Goal: Task Accomplishment & Management: Manage account settings

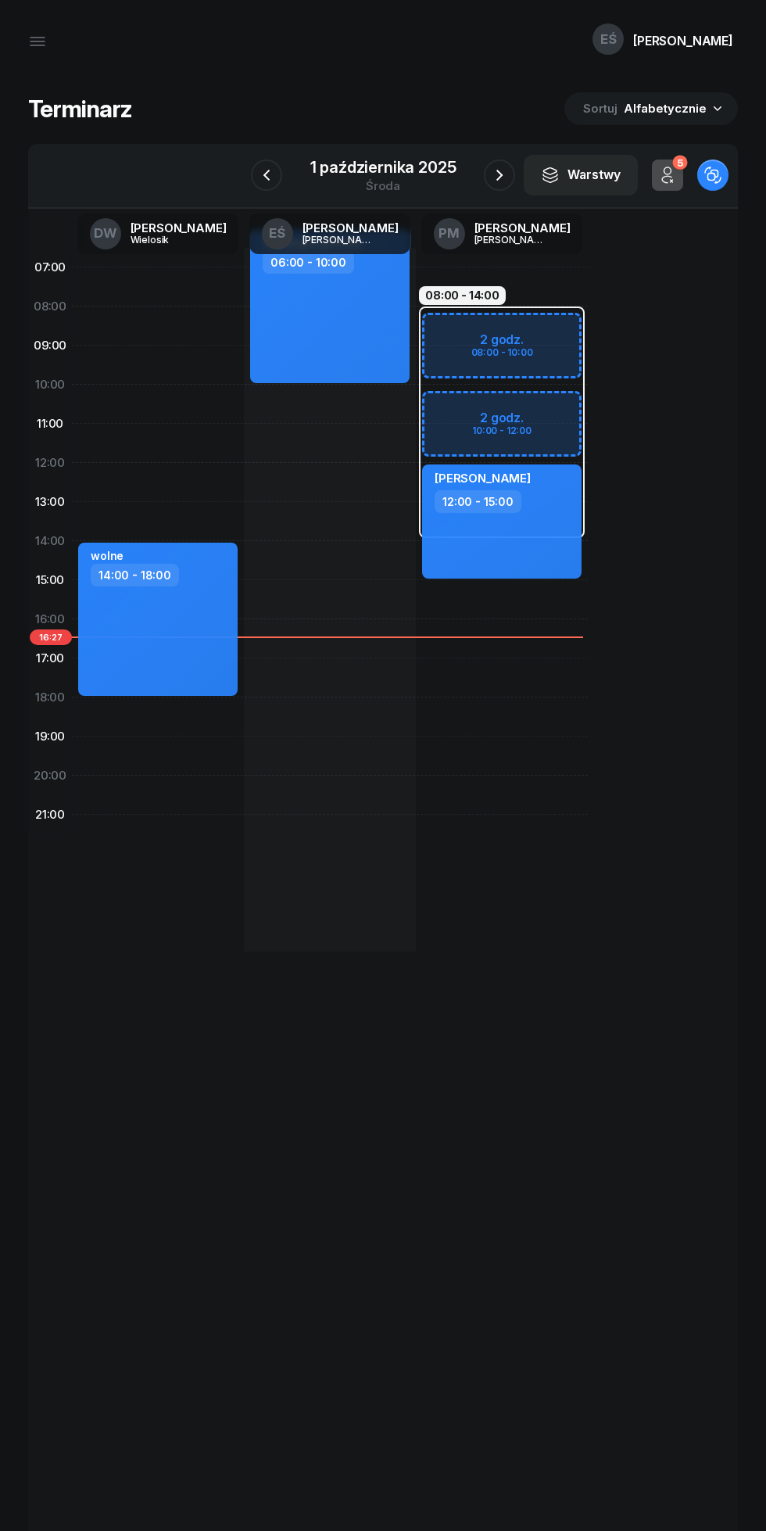
click at [500, 175] on icon "button" at bounding box center [499, 175] width 19 height 19
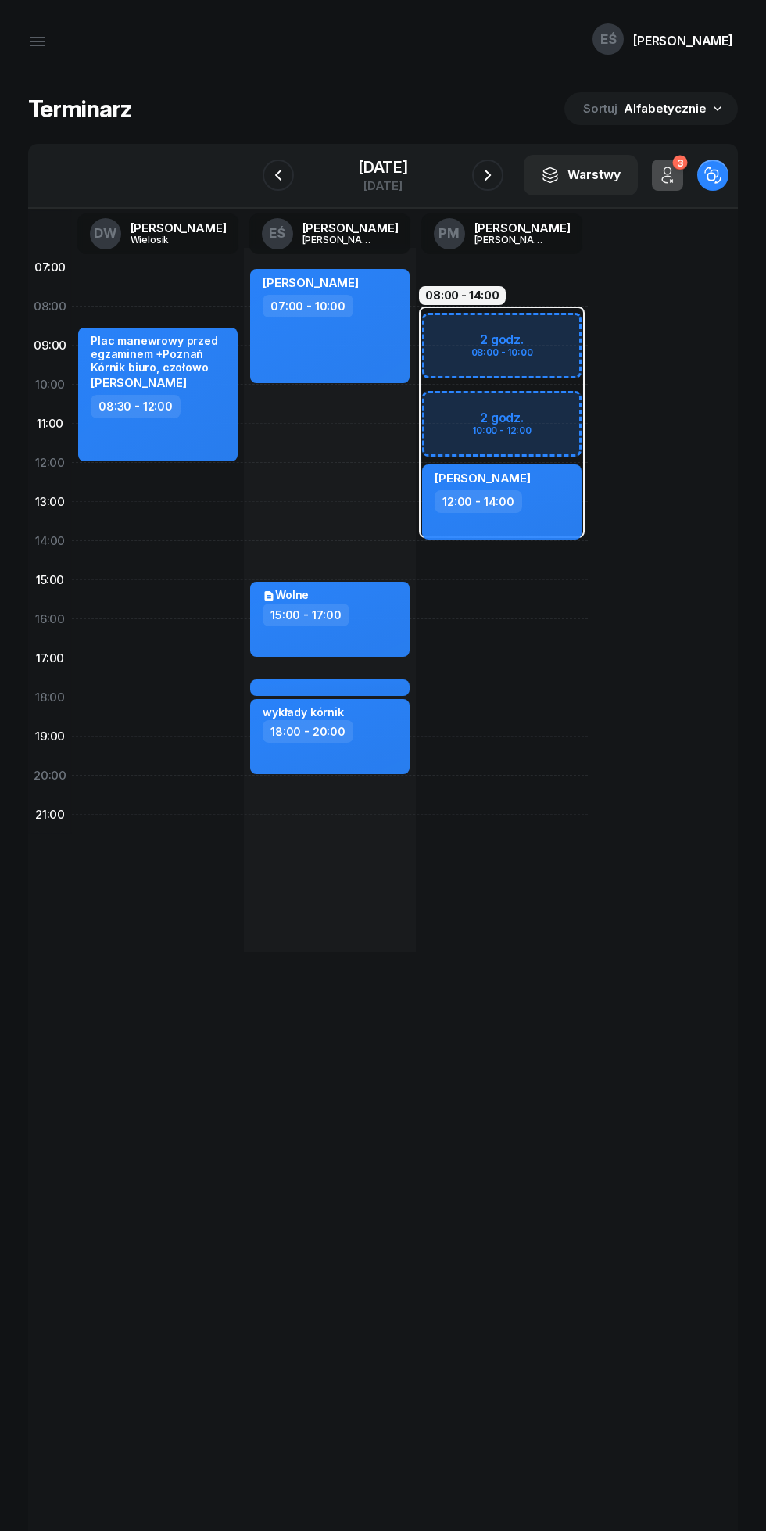
click at [320, 847] on div "[PERSON_NAME] 07:00 - 10:00 my odwołaliśmy $ [PERSON_NAME] 08:00 - 11:00 Wolne …" at bounding box center [330, 600] width 172 height 704
select select "21"
select select "23"
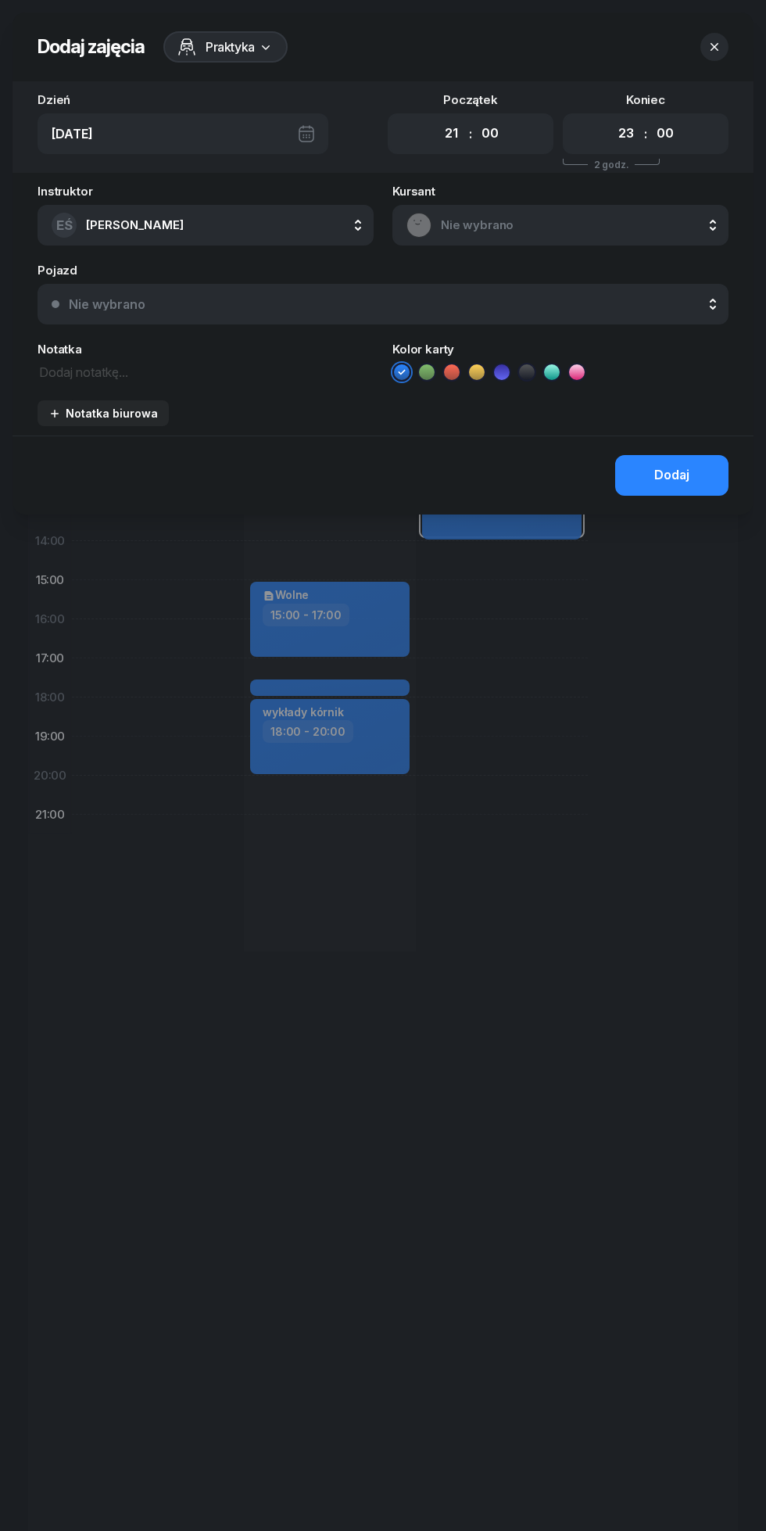
click at [96, 372] on textarea at bounding box center [206, 371] width 336 height 20
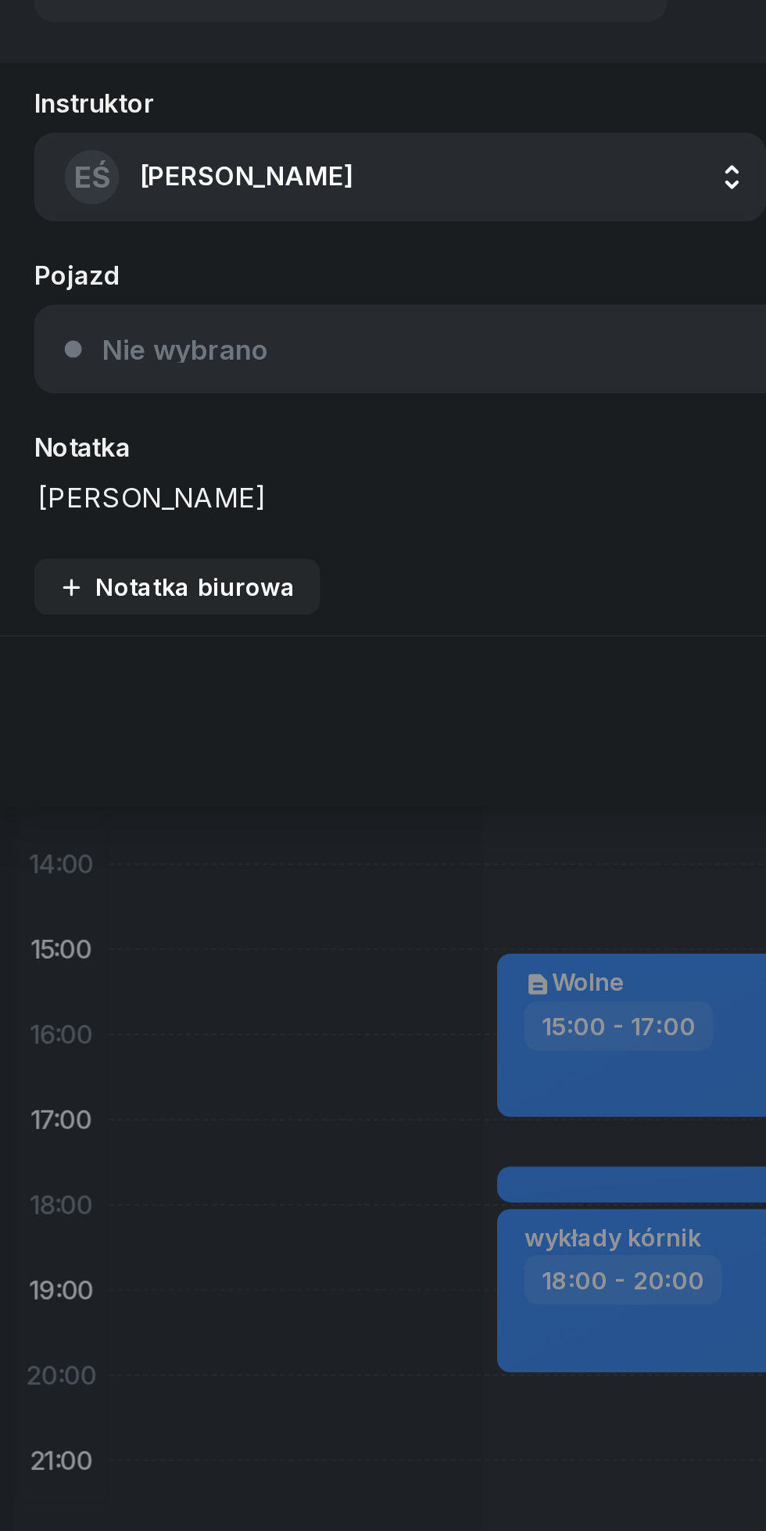
scroll to position [1, 0]
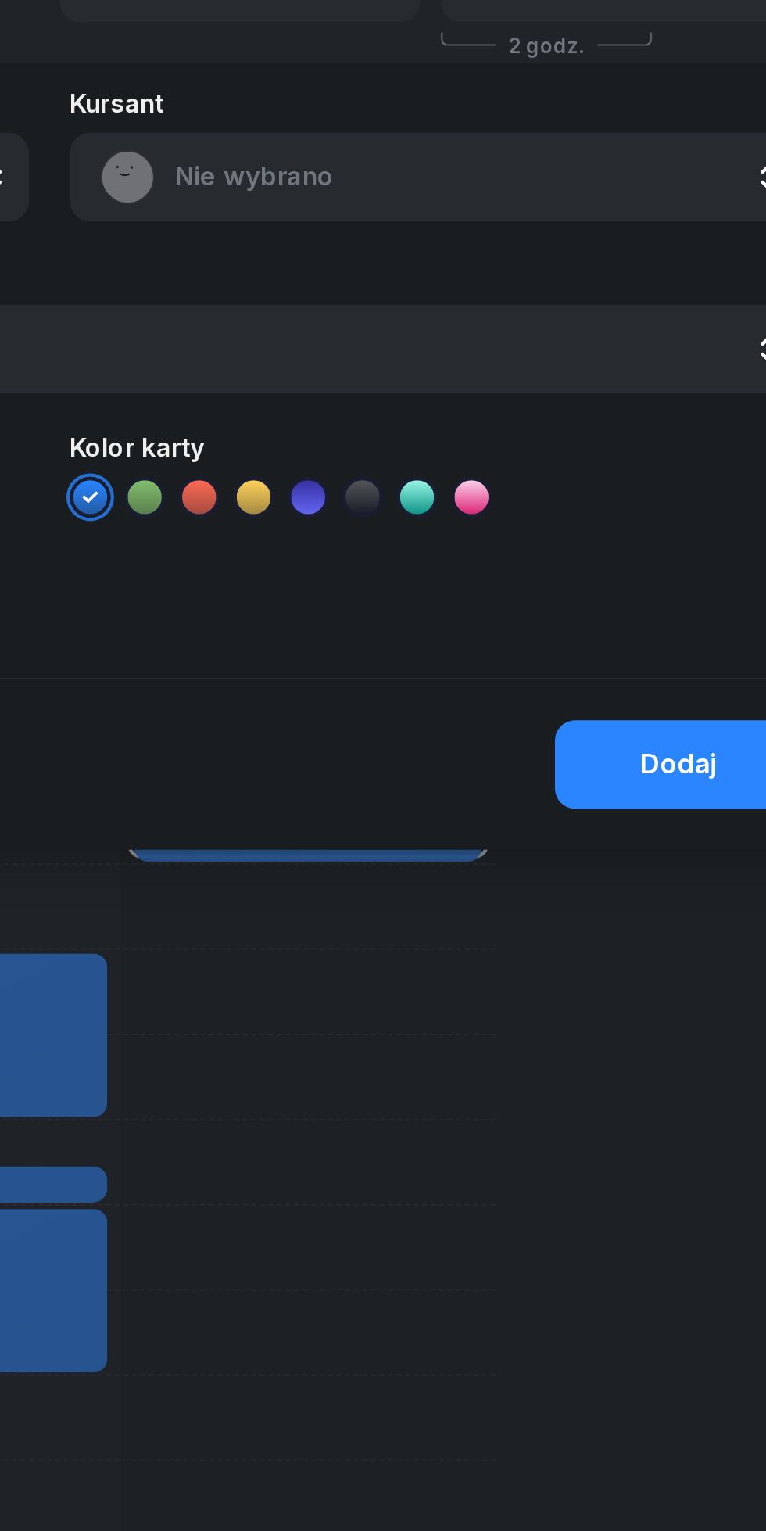
type textarea "[PERSON_NAME] [PERSON_NAME]"
click at [657, 490] on div "Dodaj" at bounding box center [671, 495] width 35 height 20
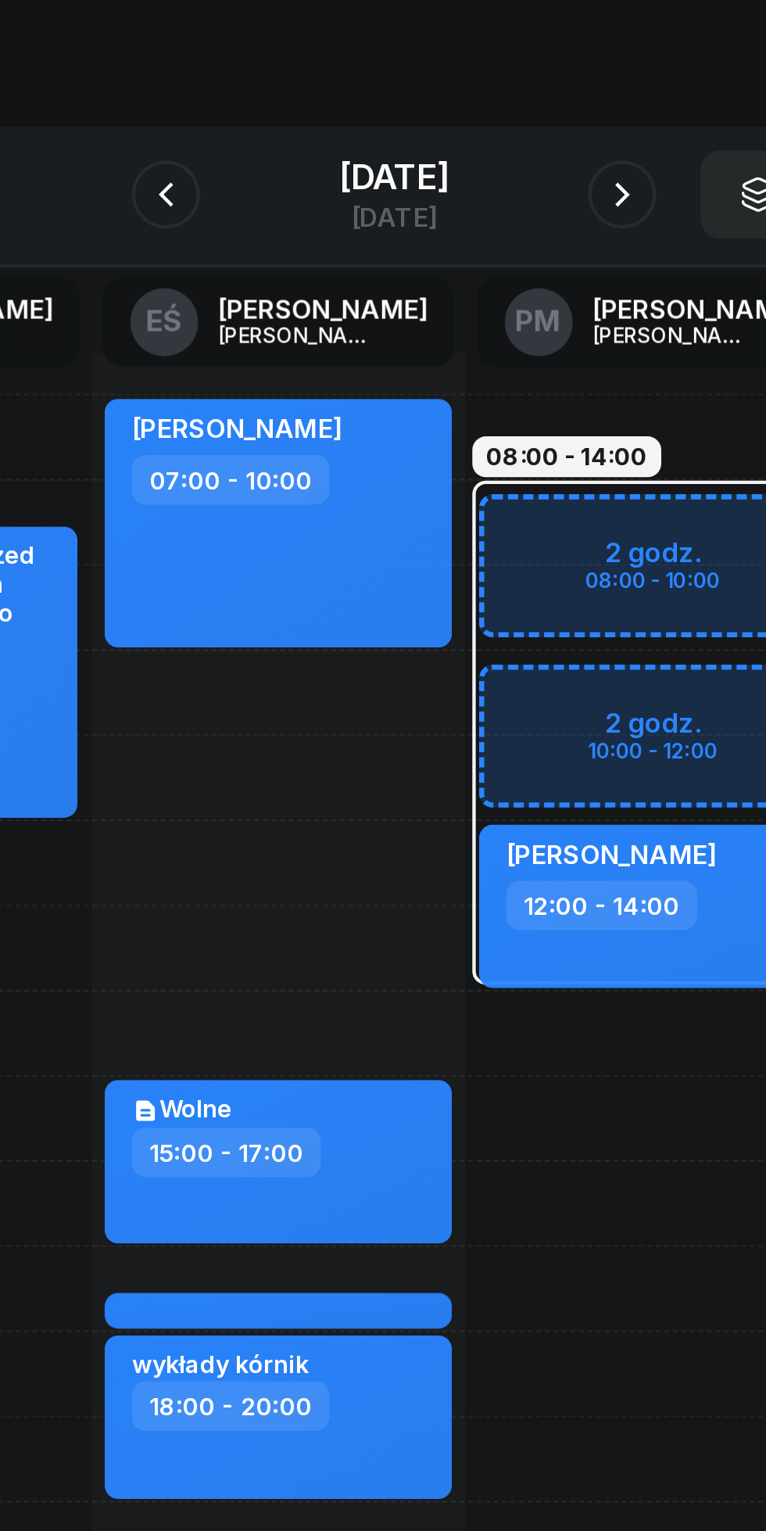
click at [497, 166] on icon "button" at bounding box center [487, 175] width 19 height 19
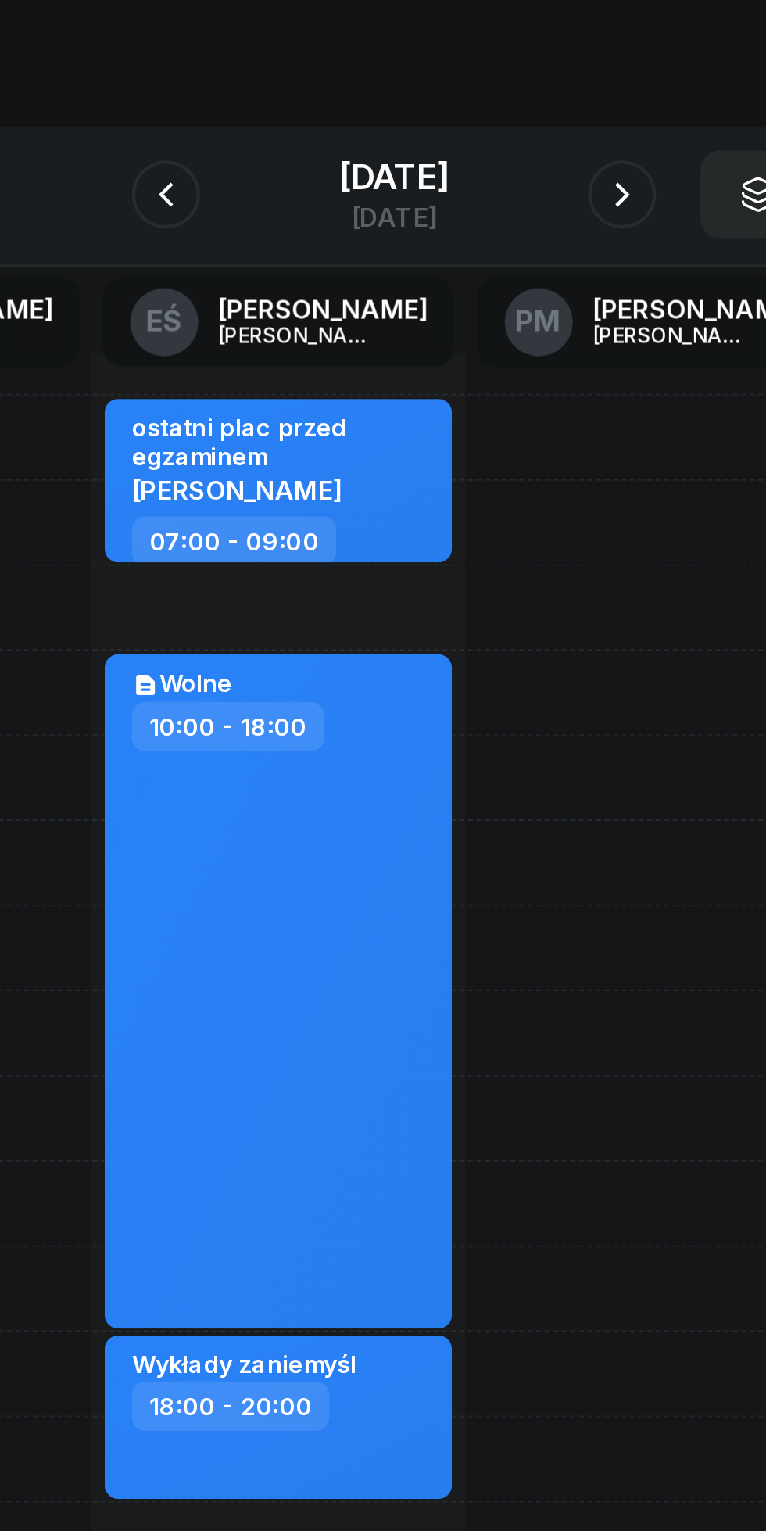
click at [491, 177] on icon "button" at bounding box center [488, 175] width 6 height 11
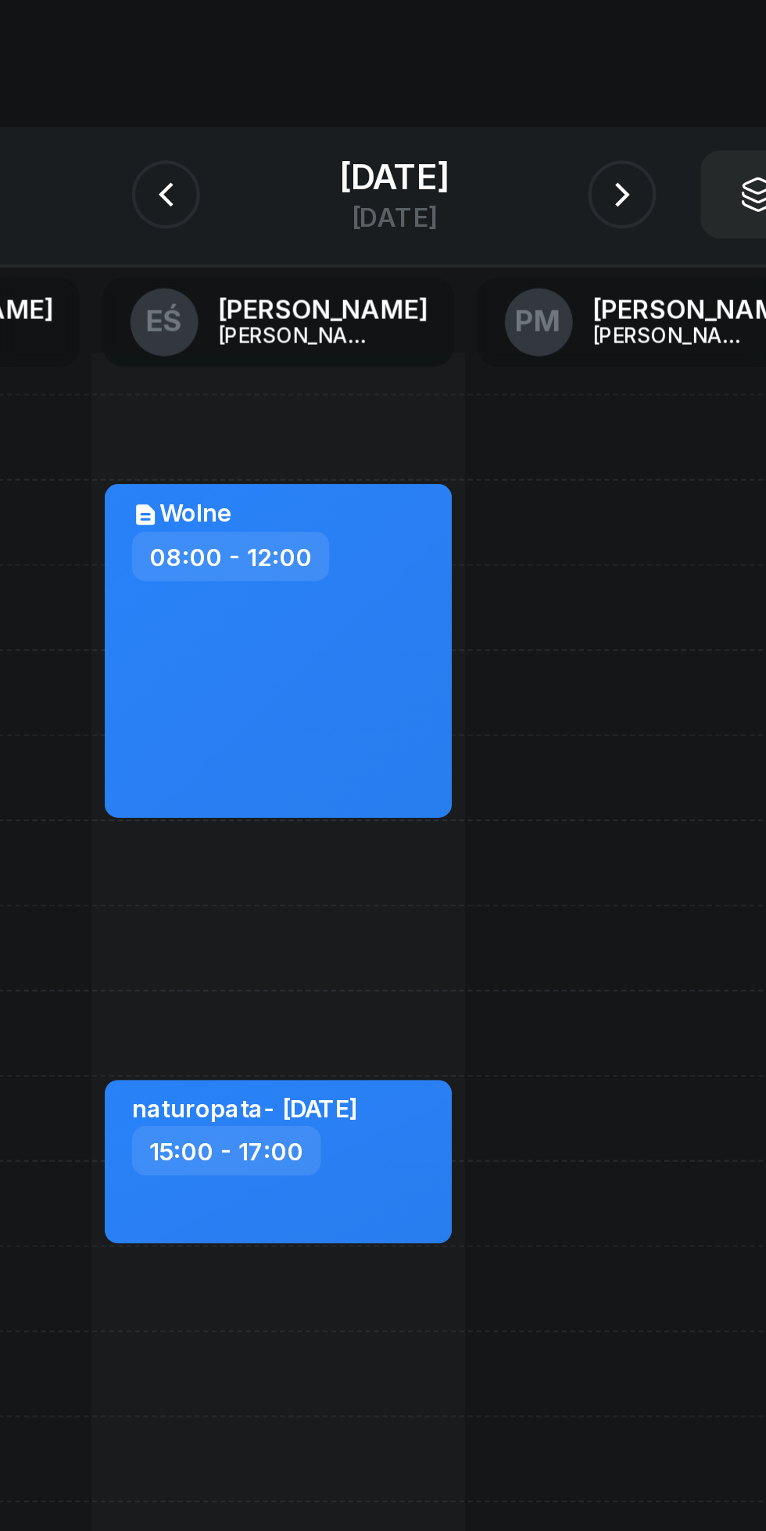
click at [491, 171] on icon "button" at bounding box center [488, 175] width 6 height 11
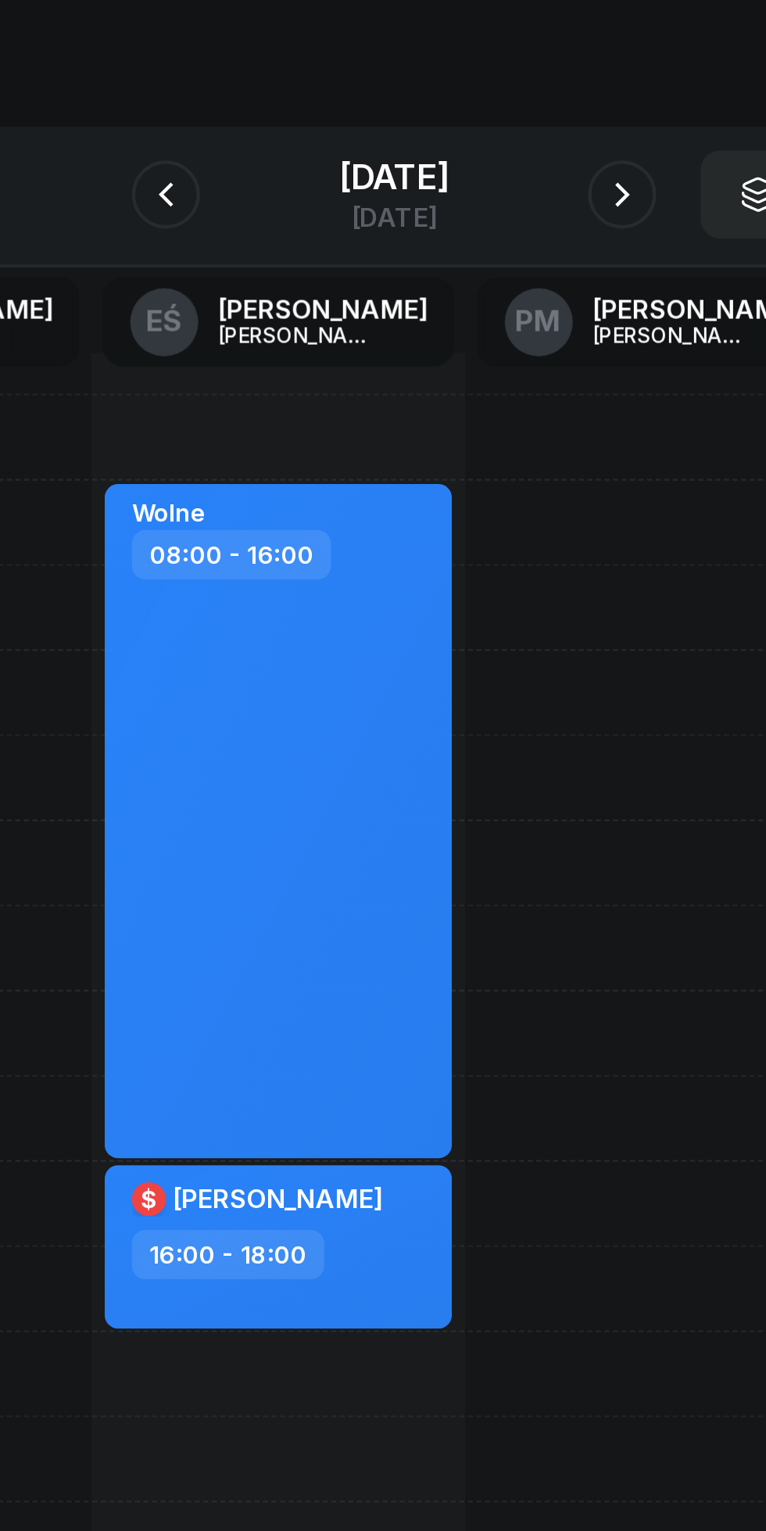
click at [492, 177] on icon "button" at bounding box center [487, 175] width 19 height 19
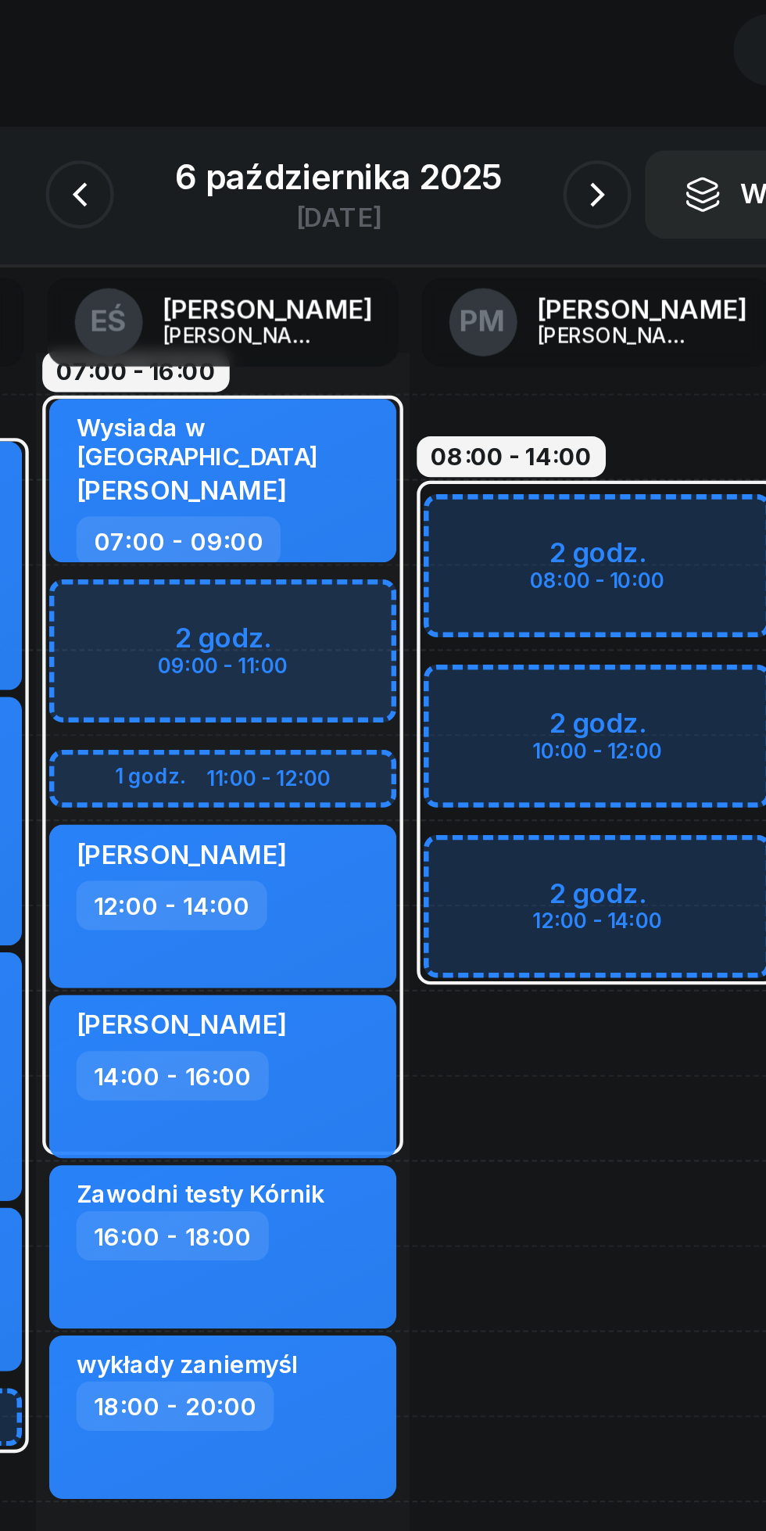
click at [498, 174] on icon "button" at bounding box center [501, 175] width 19 height 19
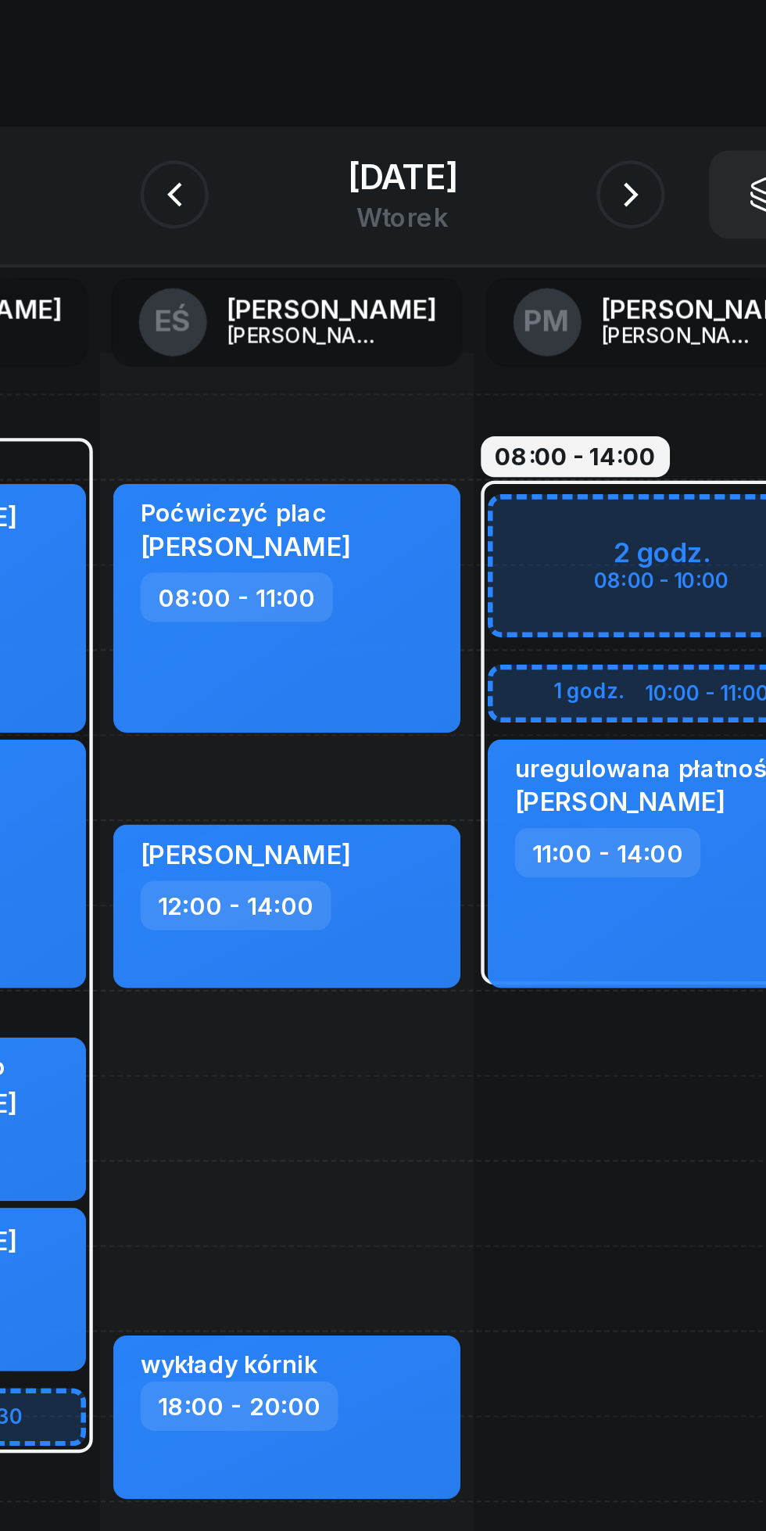
click at [471, 518] on div "uregulowana płatność [PERSON_NAME] Yailova 11:00 - 14:00" at bounding box center [501, 482] width 159 height 114
select select "11"
select select "14"
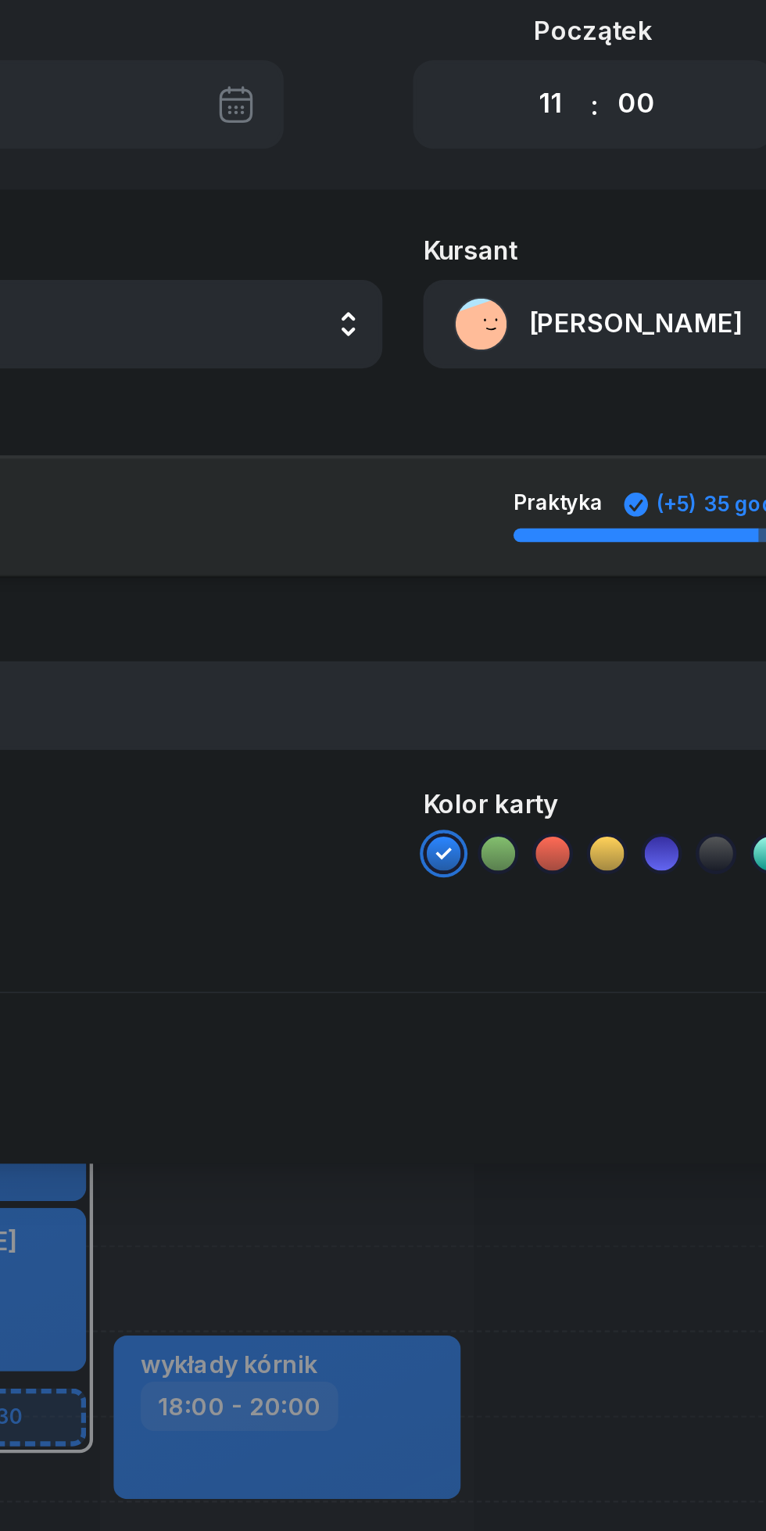
click at [453, 132] on select "00 01 02 03 04 05 06 07 08 09 10 11 12 13 14 15 16 17 18 19 20 21 22 23" at bounding box center [451, 133] width 30 height 33
select select "14"
click at [436, 117] on select "00 01 02 03 04 05 06 07 08 09 10 11 12 13 14 15 16 17 18 19 20 21 22 23" at bounding box center [451, 133] width 30 height 33
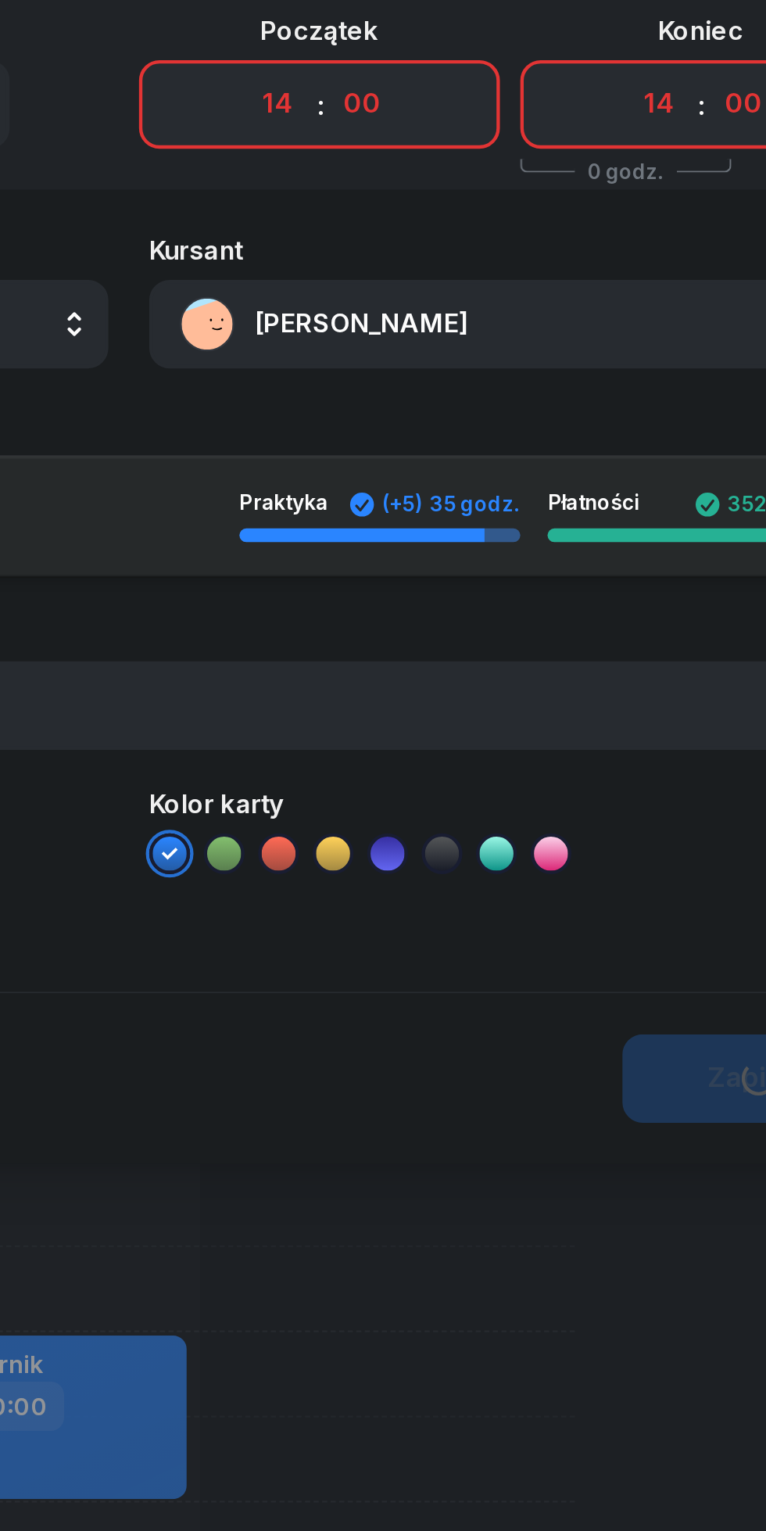
click at [619, 138] on select "00 01 02 03 04 05 06 07 08 09 10 11 12 13 14 15 16 17 18 19 20 21 22 23" at bounding box center [626, 133] width 30 height 33
select select "17"
click at [611, 117] on select "00 01 02 03 04 05 06 07 08 09 10 11 12 13 14 15 16 17 18 19 20 21 22 23" at bounding box center [626, 133] width 30 height 33
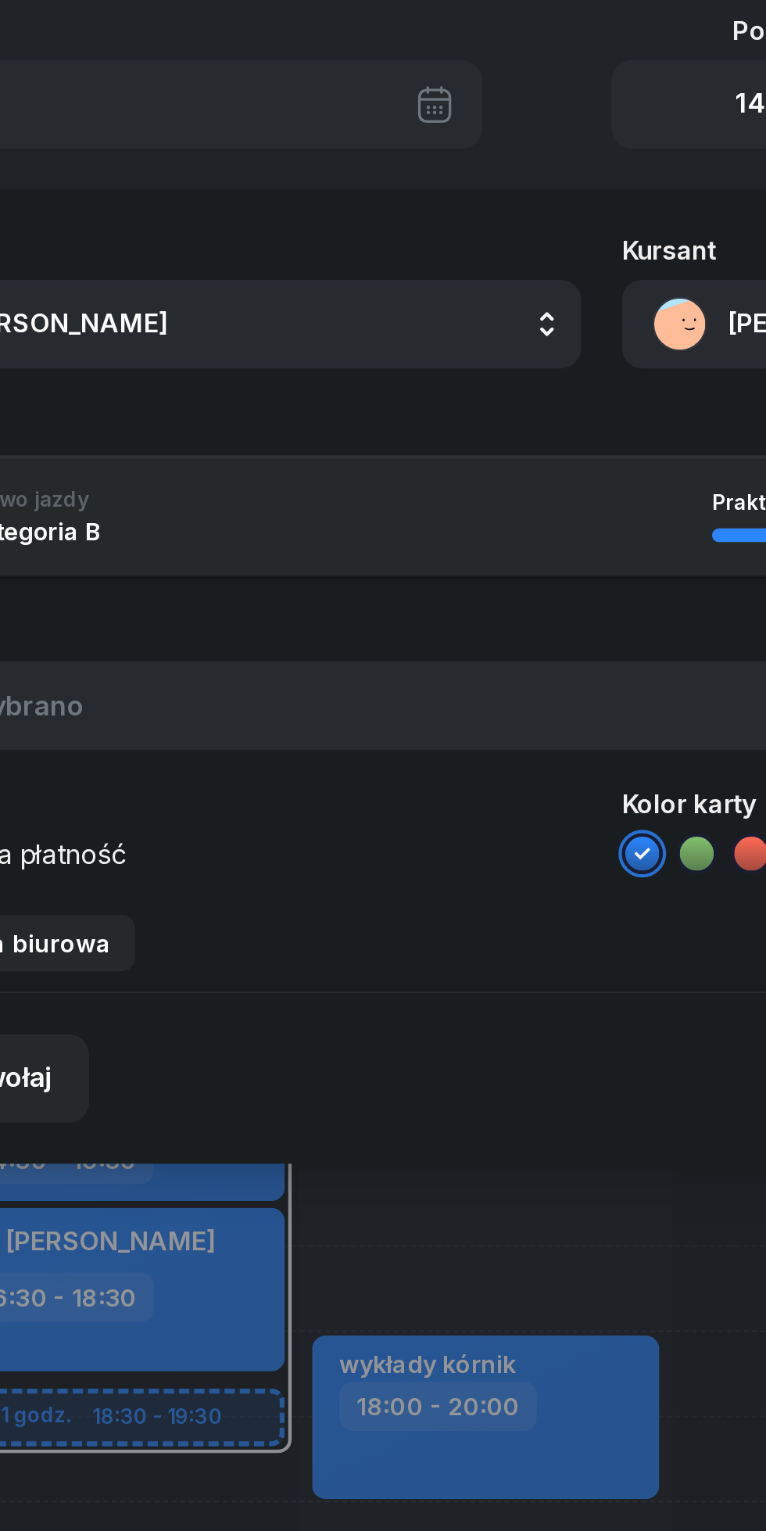
click at [190, 231] on button "PM [PERSON_NAME]" at bounding box center [206, 234] width 336 height 41
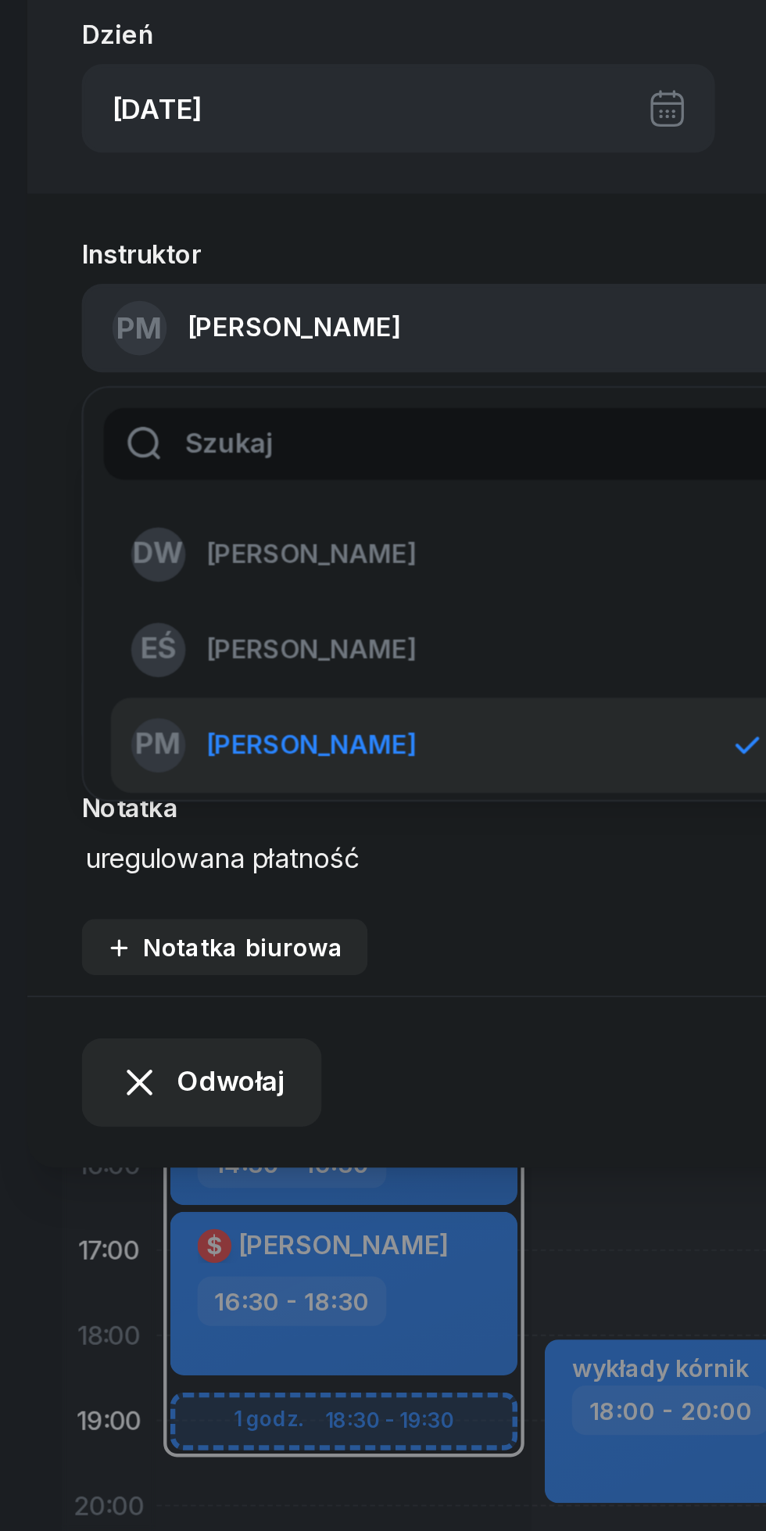
click at [185, 382] on span "[PERSON_NAME]" at bounding box center [143, 382] width 96 height 20
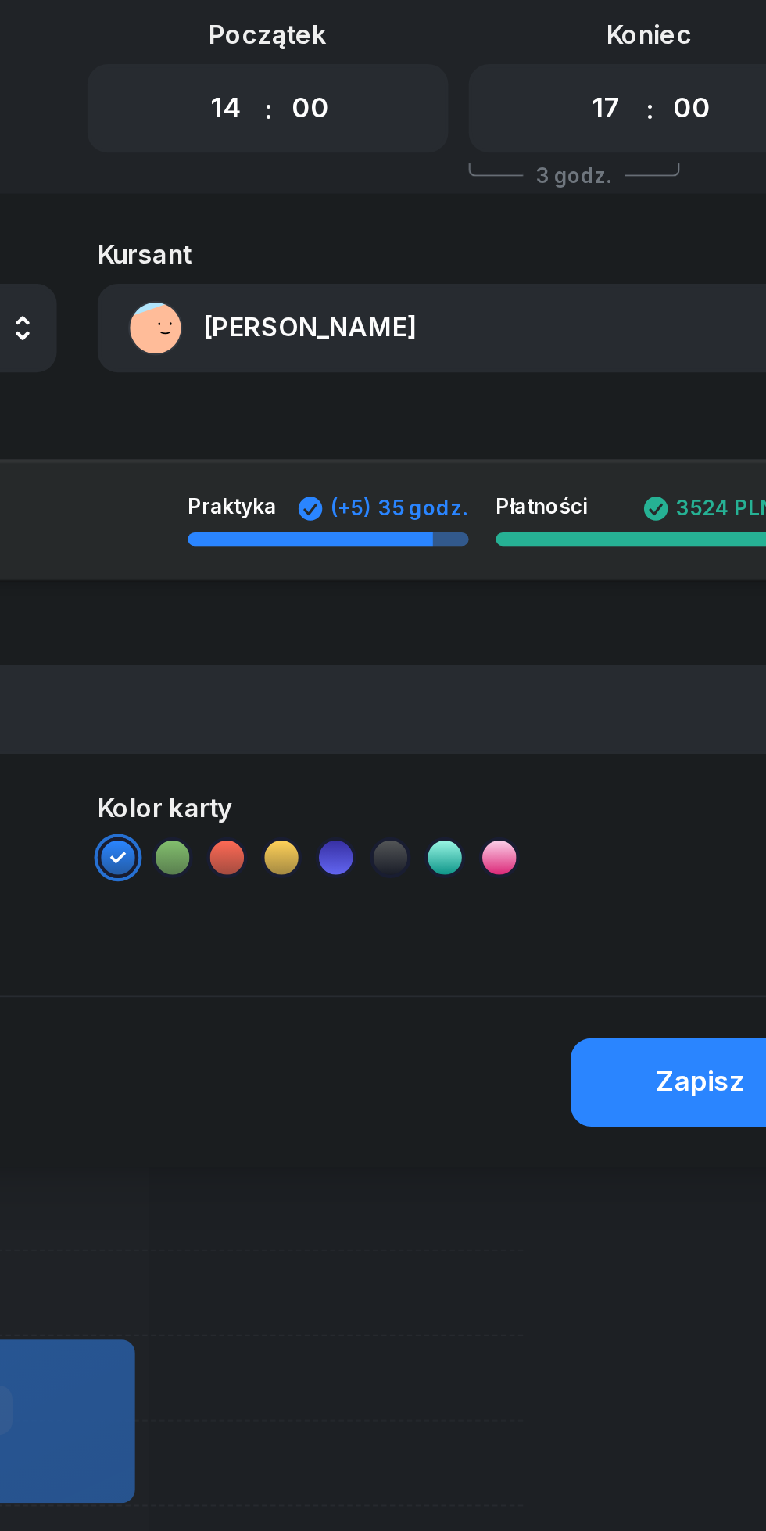
click at [656, 578] on div "Zapisz" at bounding box center [669, 581] width 41 height 20
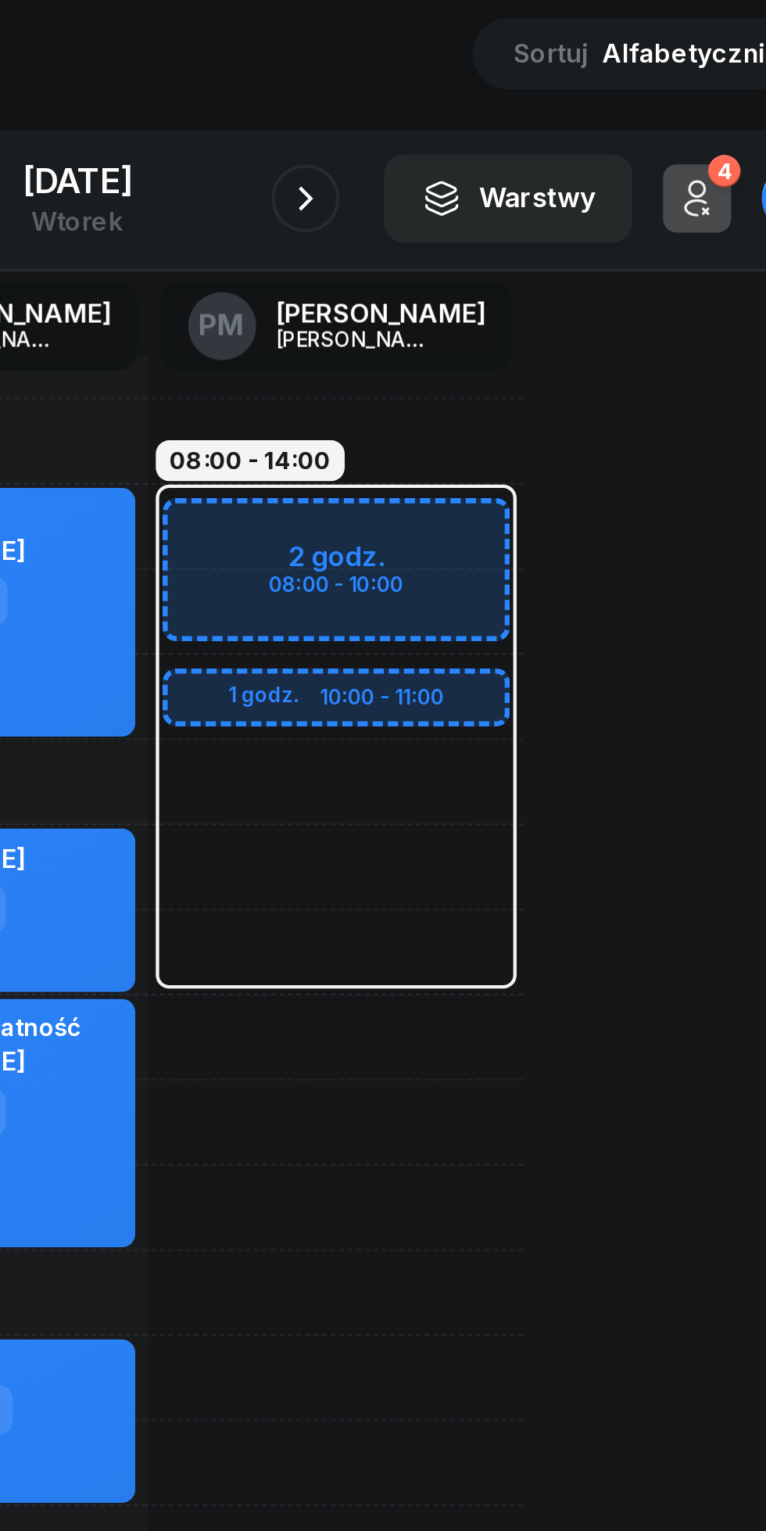
click at [487, 176] on button "button" at bounding box center [487, 174] width 31 height 31
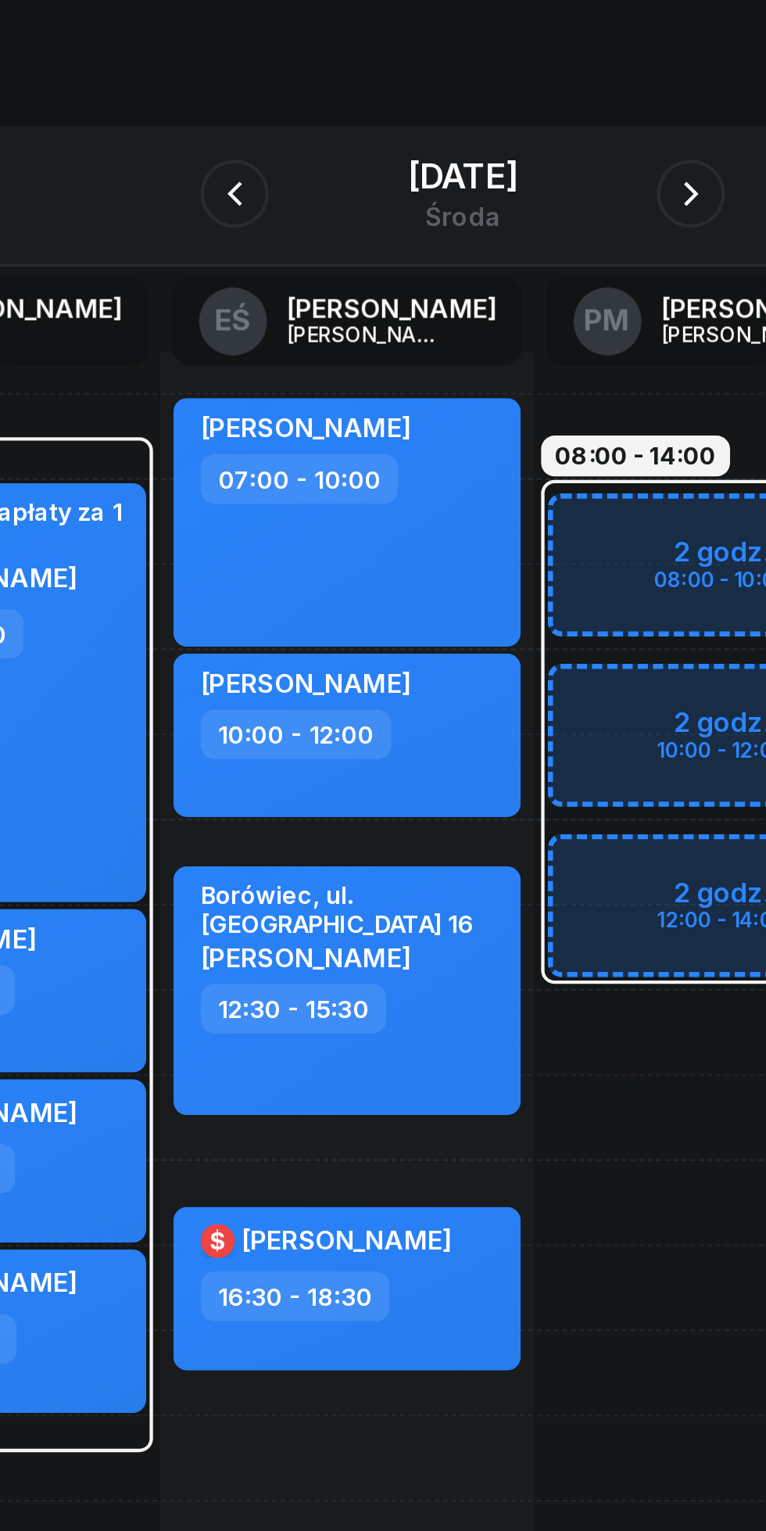
click at [489, 172] on button "button" at bounding box center [487, 174] width 31 height 31
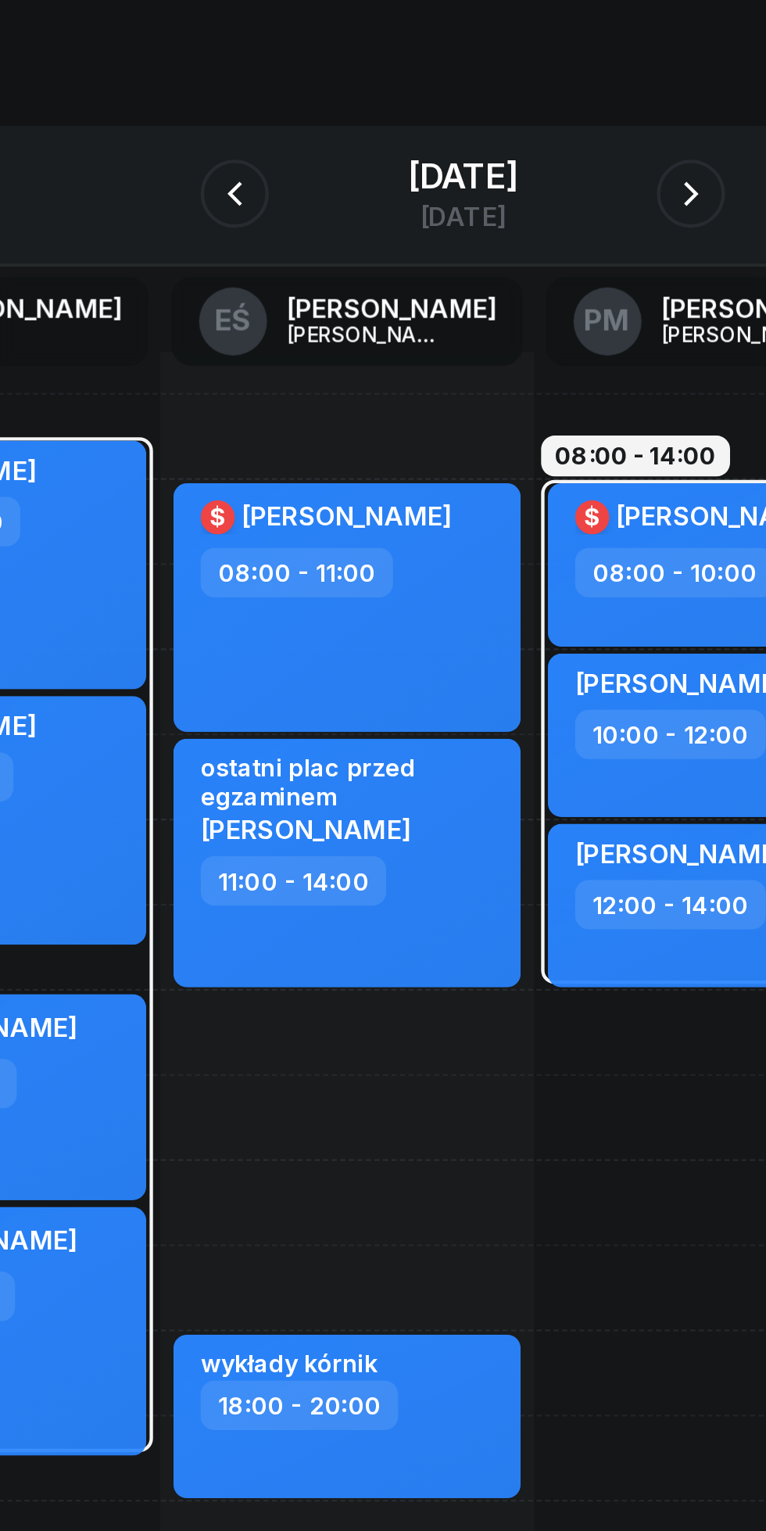
click at [497, 177] on icon "button" at bounding box center [487, 175] width 19 height 19
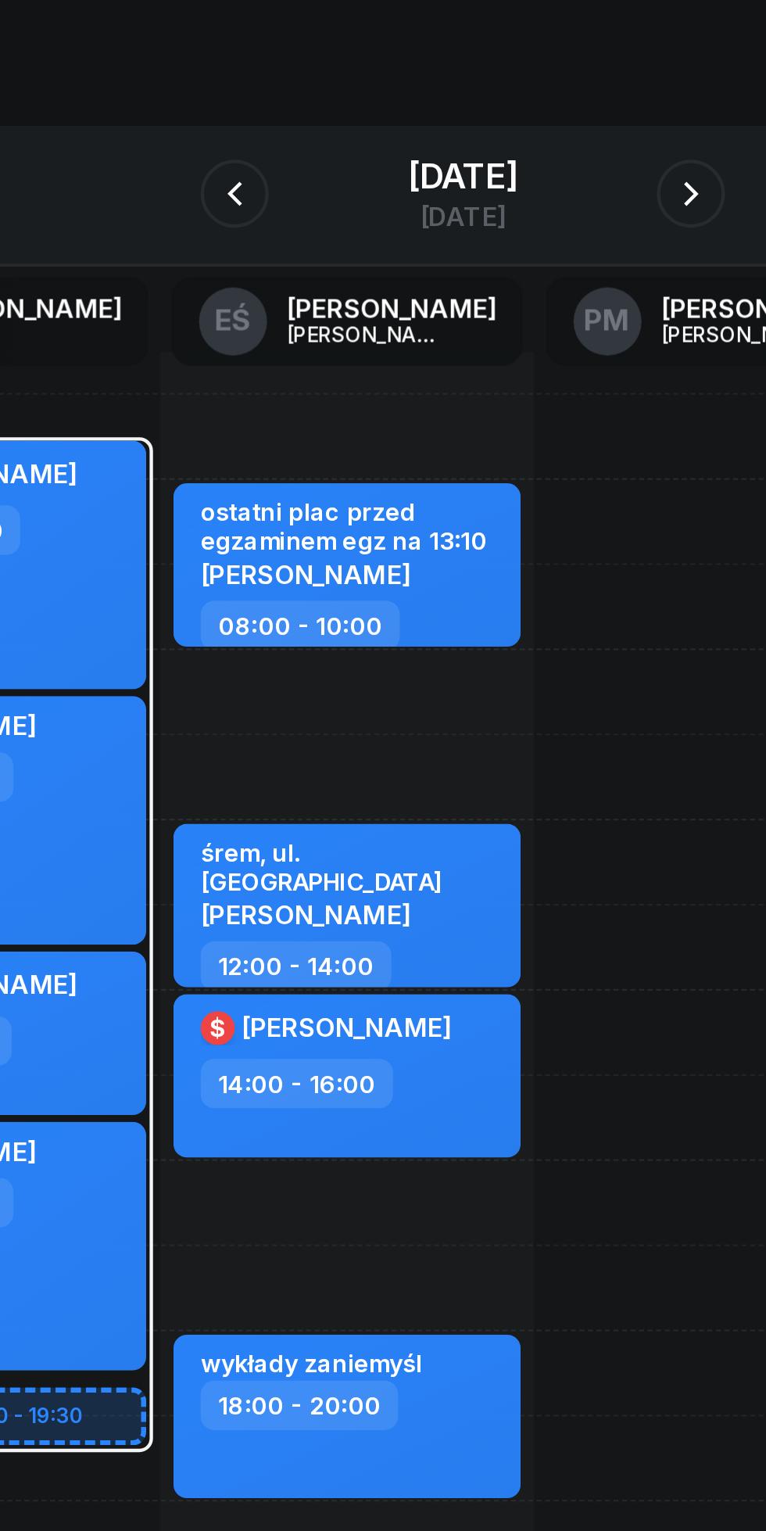
click at [497, 168] on icon "button" at bounding box center [487, 175] width 19 height 19
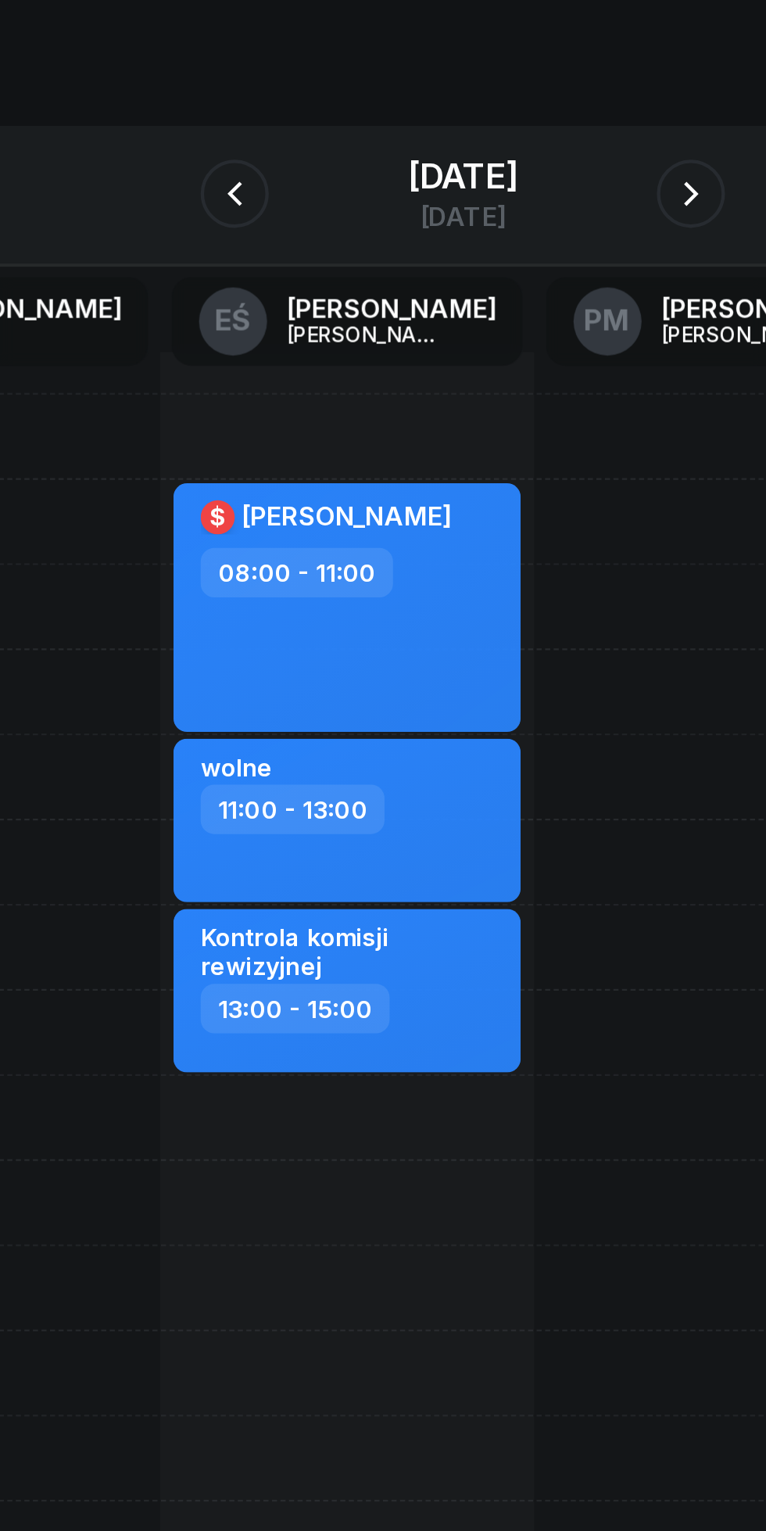
click at [493, 178] on icon "button" at bounding box center [487, 175] width 19 height 19
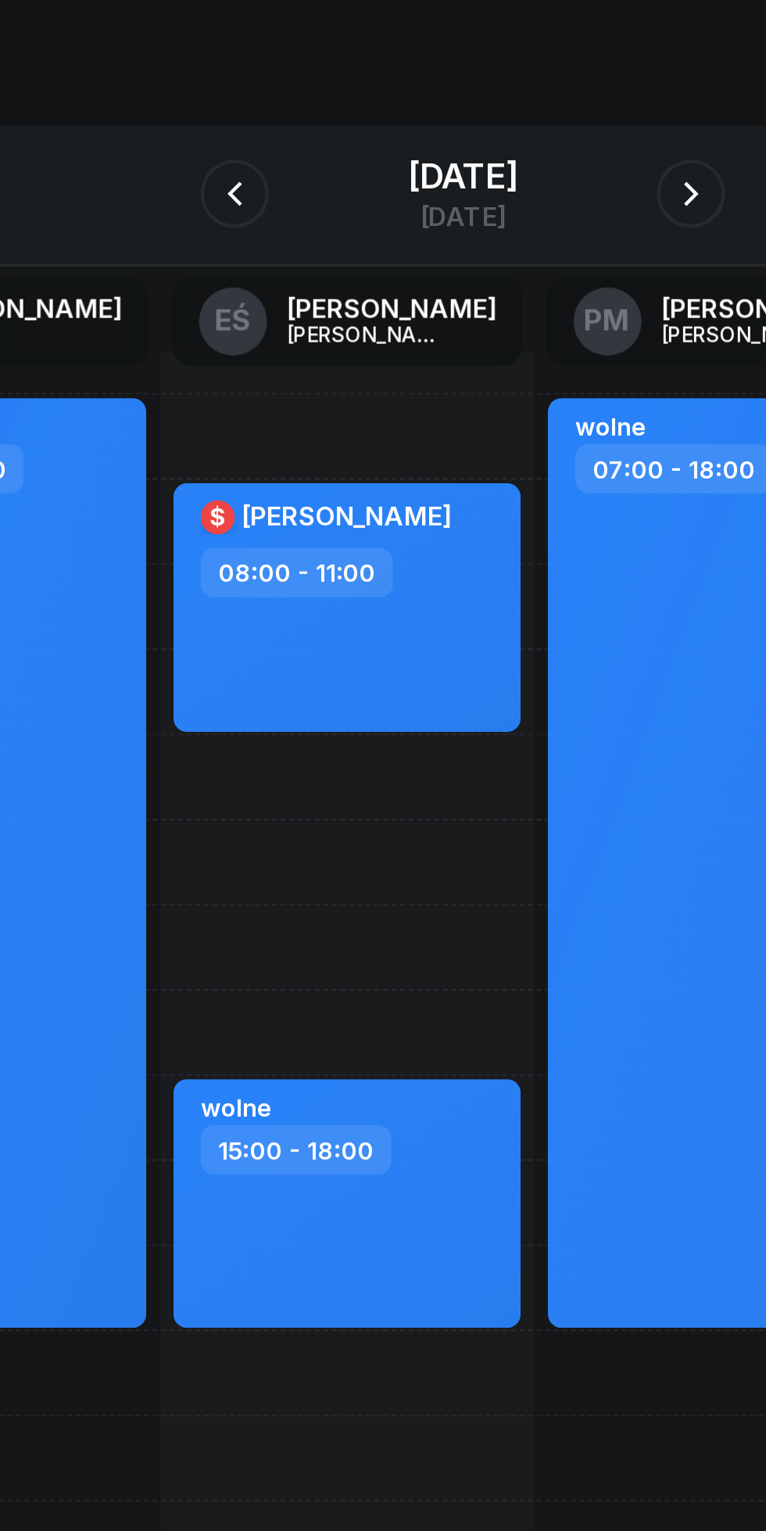
click at [492, 181] on button "button" at bounding box center [487, 174] width 31 height 31
